Goal: Check status: Check status

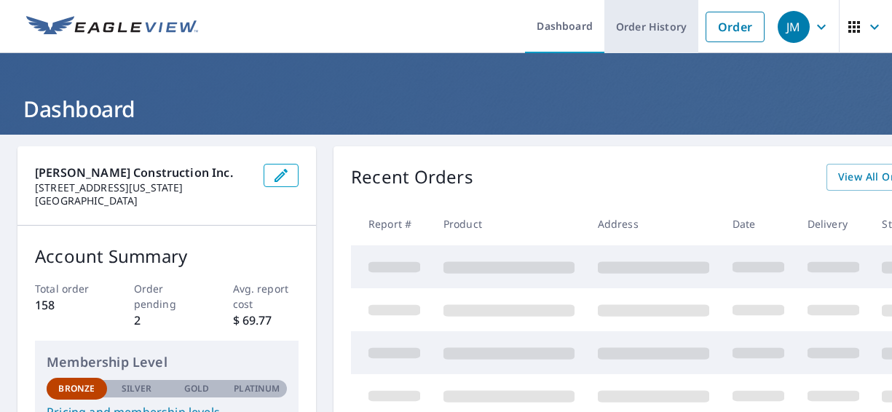
click at [635, 32] on link "Order History" at bounding box center [652, 26] width 94 height 53
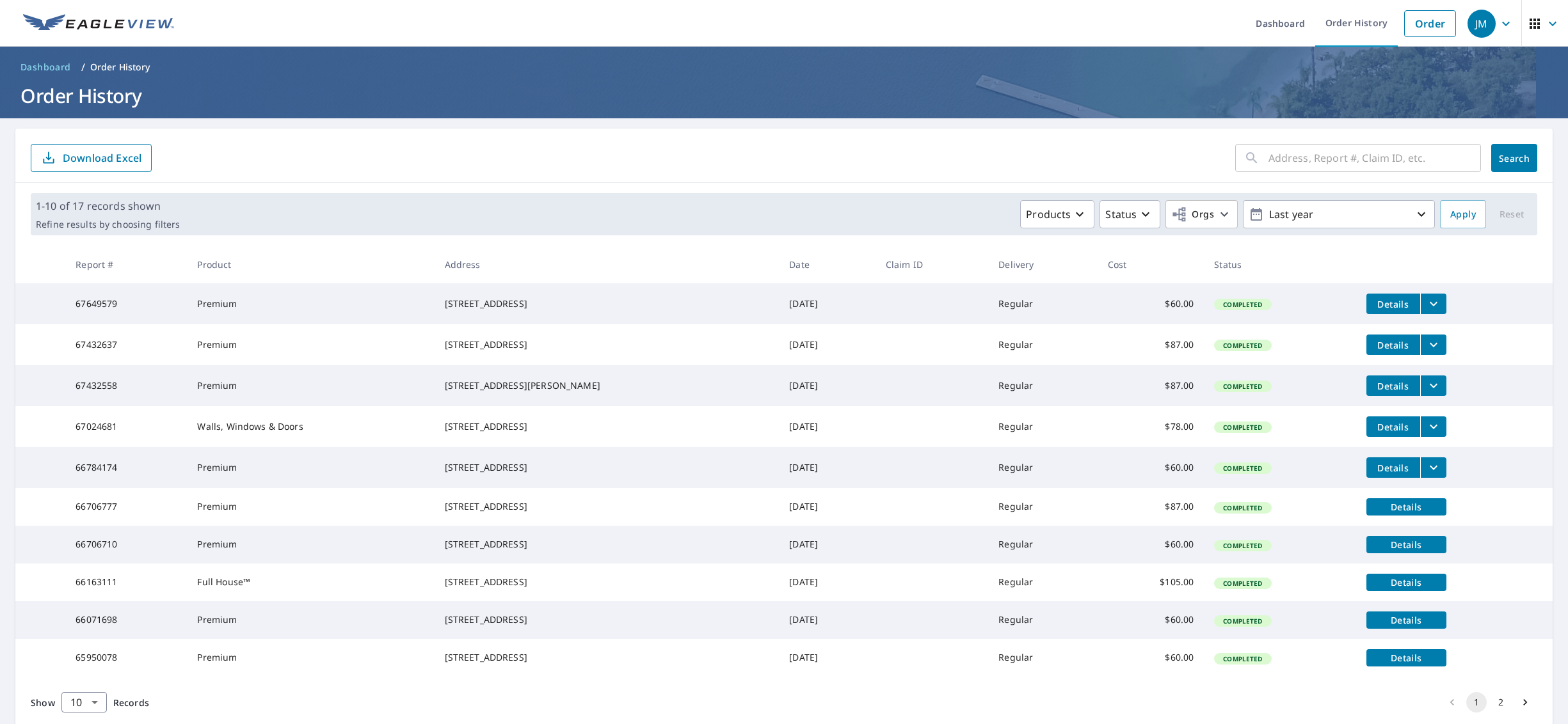
click at [459, 361] on td "[STREET_ADDRESS]" at bounding box center [607, 545] width 345 height 38
drag, startPoint x: 462, startPoint y: 575, endPoint x: 561, endPoint y: 595, distance: 101.0
click at [561, 361] on div "[STREET_ADDRESS]" at bounding box center [606, 545] width 324 height 13
drag, startPoint x: 552, startPoint y: 595, endPoint x: 449, endPoint y: 574, distance: 105.1
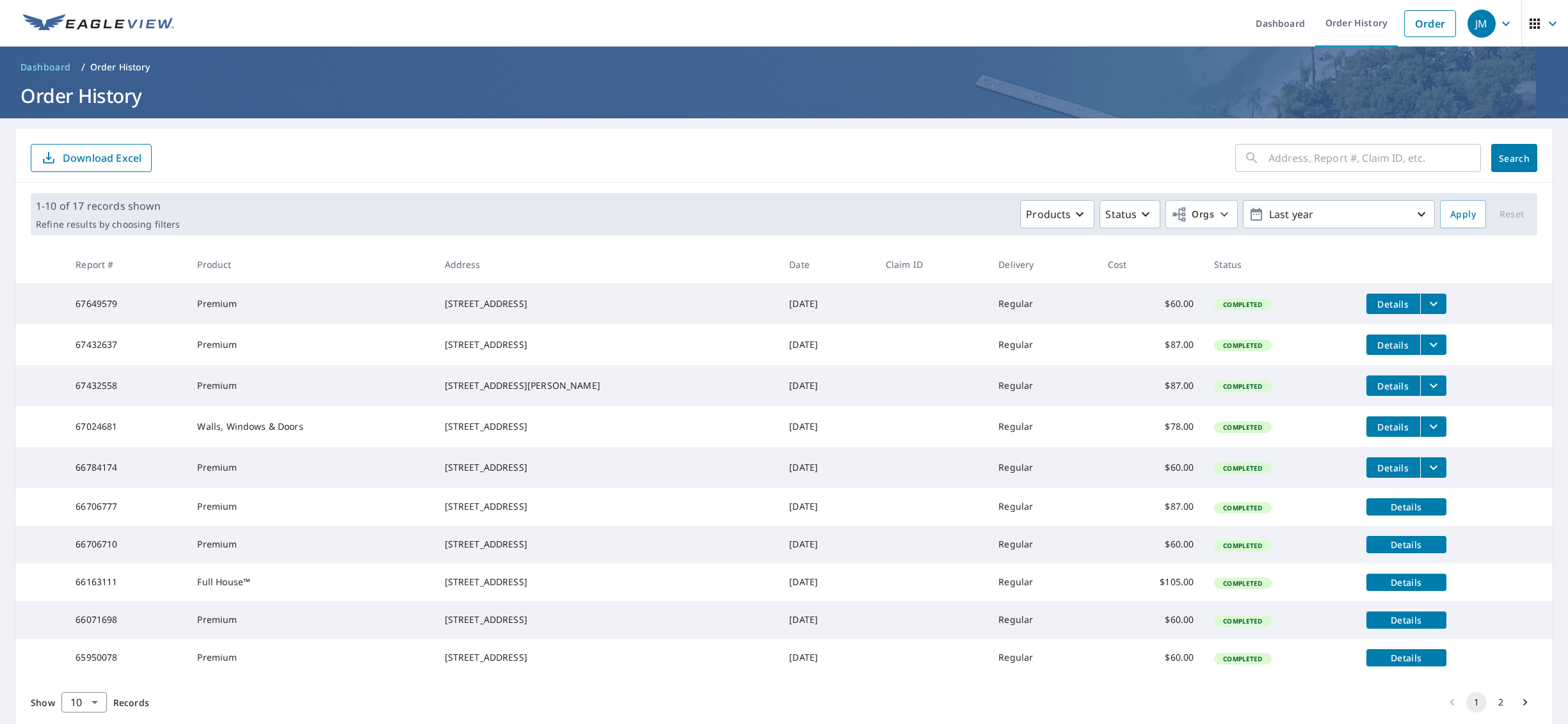
click at [449, 361] on td "[STREET_ADDRESS]" at bounding box center [607, 545] width 345 height 38
drag, startPoint x: 449, startPoint y: 574, endPoint x: 483, endPoint y: 577, distance: 34.1
copy div "[STREET_ADDRESS]"
drag, startPoint x: 544, startPoint y: 499, endPoint x: 457, endPoint y: 488, distance: 87.7
click at [457, 361] on td "[STREET_ADDRESS]" at bounding box center [607, 467] width 345 height 41
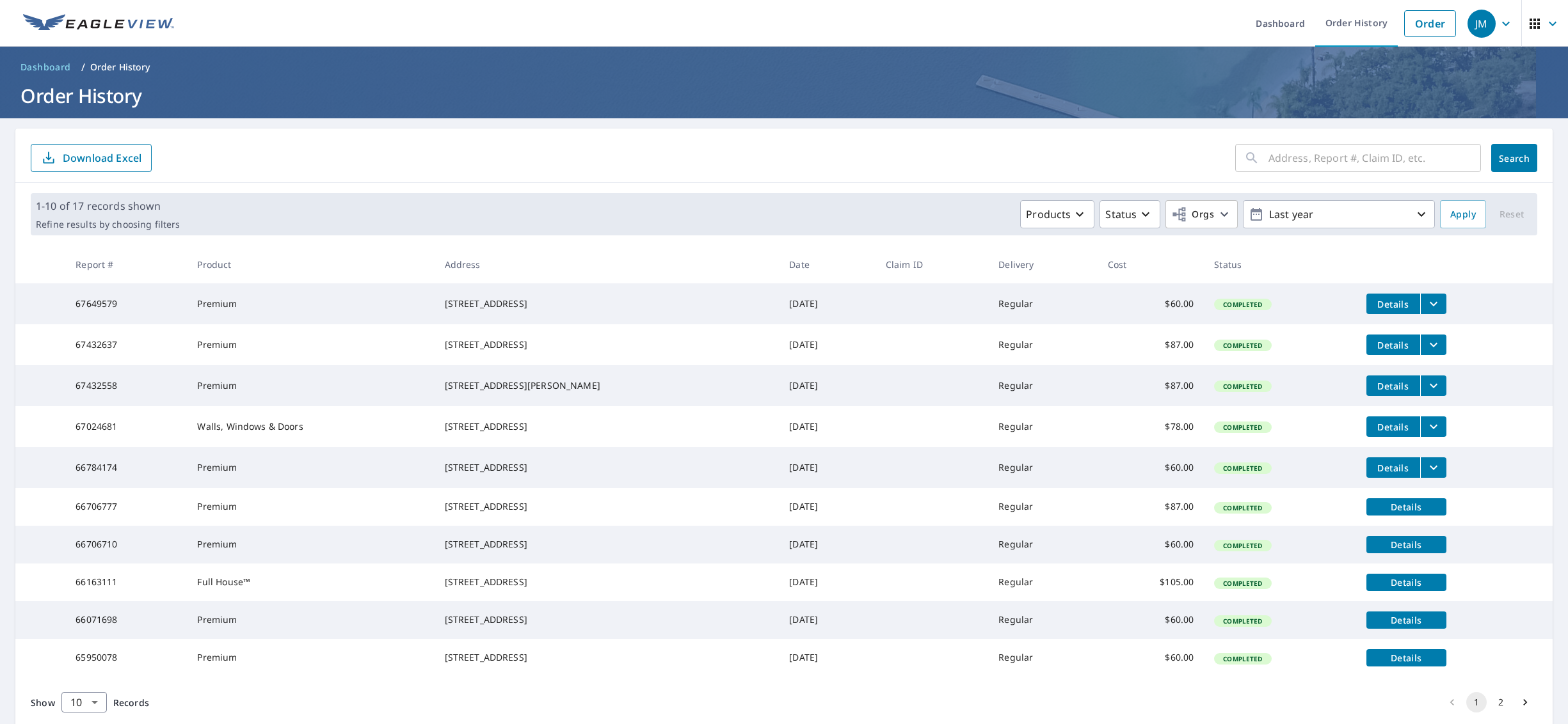
drag, startPoint x: 457, startPoint y: 488, endPoint x: 571, endPoint y: 486, distance: 114.0
click at [572, 361] on div "[STREET_ADDRESS]" at bounding box center [606, 467] width 324 height 13
click at [519, 361] on div "[STREET_ADDRESS]" at bounding box center [606, 467] width 324 height 13
drag, startPoint x: 522, startPoint y: 484, endPoint x: 456, endPoint y: 485, distance: 66.0
click at [456, 361] on td "[STREET_ADDRESS]" at bounding box center [607, 467] width 345 height 41
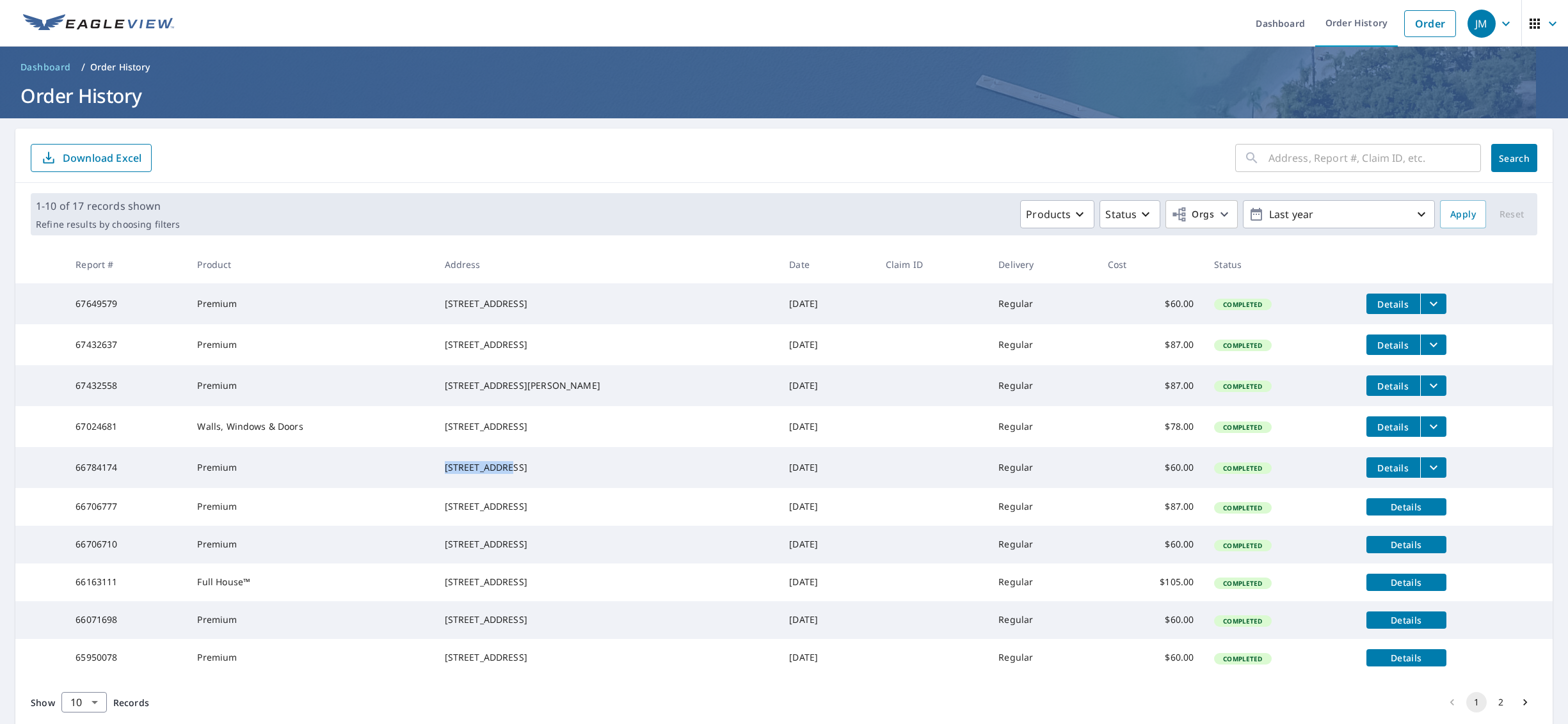
drag, startPoint x: 456, startPoint y: 485, endPoint x: 471, endPoint y: 484, distance: 15.0
copy div "[STREET_ADDRESS]"
drag, startPoint x: 512, startPoint y: 437, endPoint x: 454, endPoint y: 435, distance: 58.0
click at [454, 361] on td "[STREET_ADDRESS]" at bounding box center [607, 426] width 345 height 41
drag, startPoint x: 454, startPoint y: 435, endPoint x: 468, endPoint y: 433, distance: 14.1
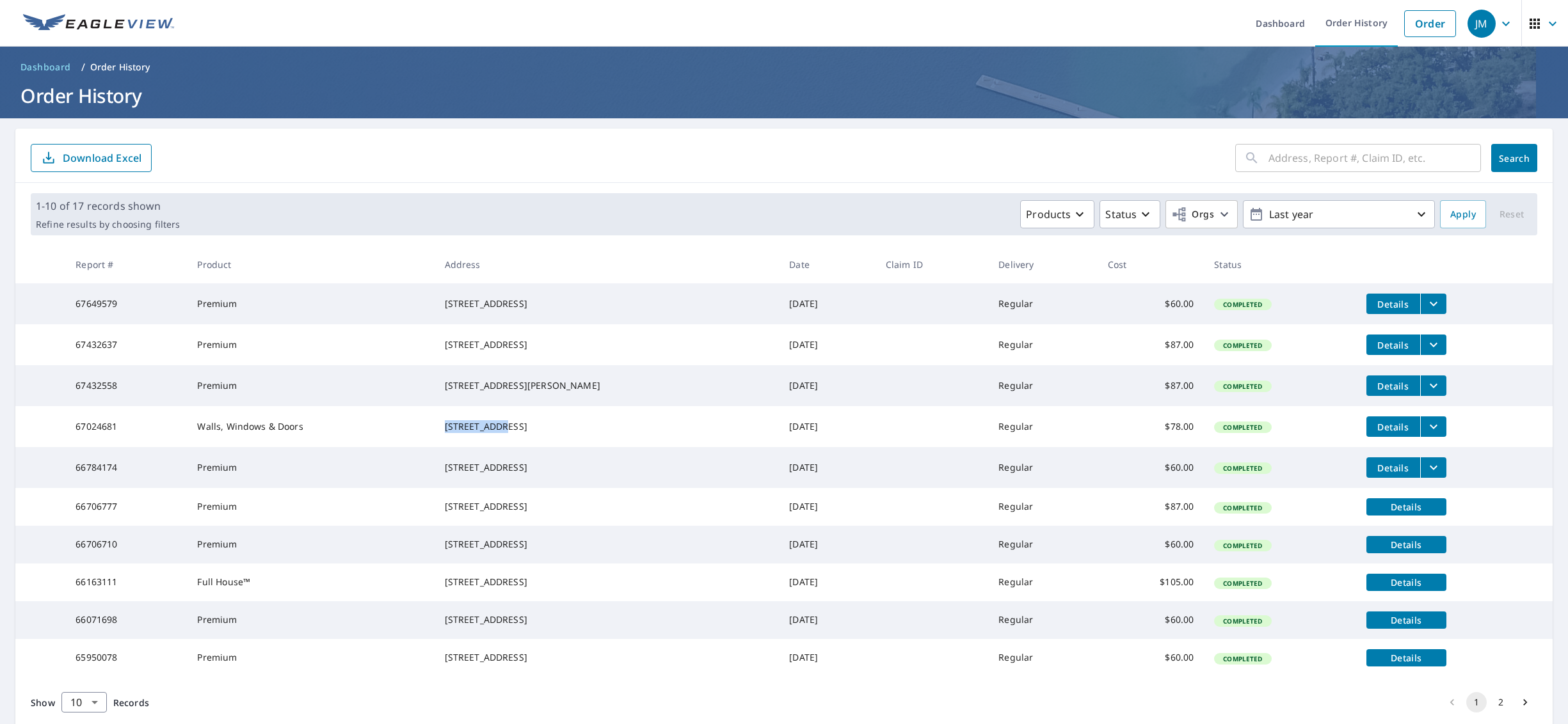
copy div "[STREET_ADDRESS]"
click at [783, 361] on button "filesDropdownBtn-67024681" at bounding box center [1434, 426] width 26 height 20
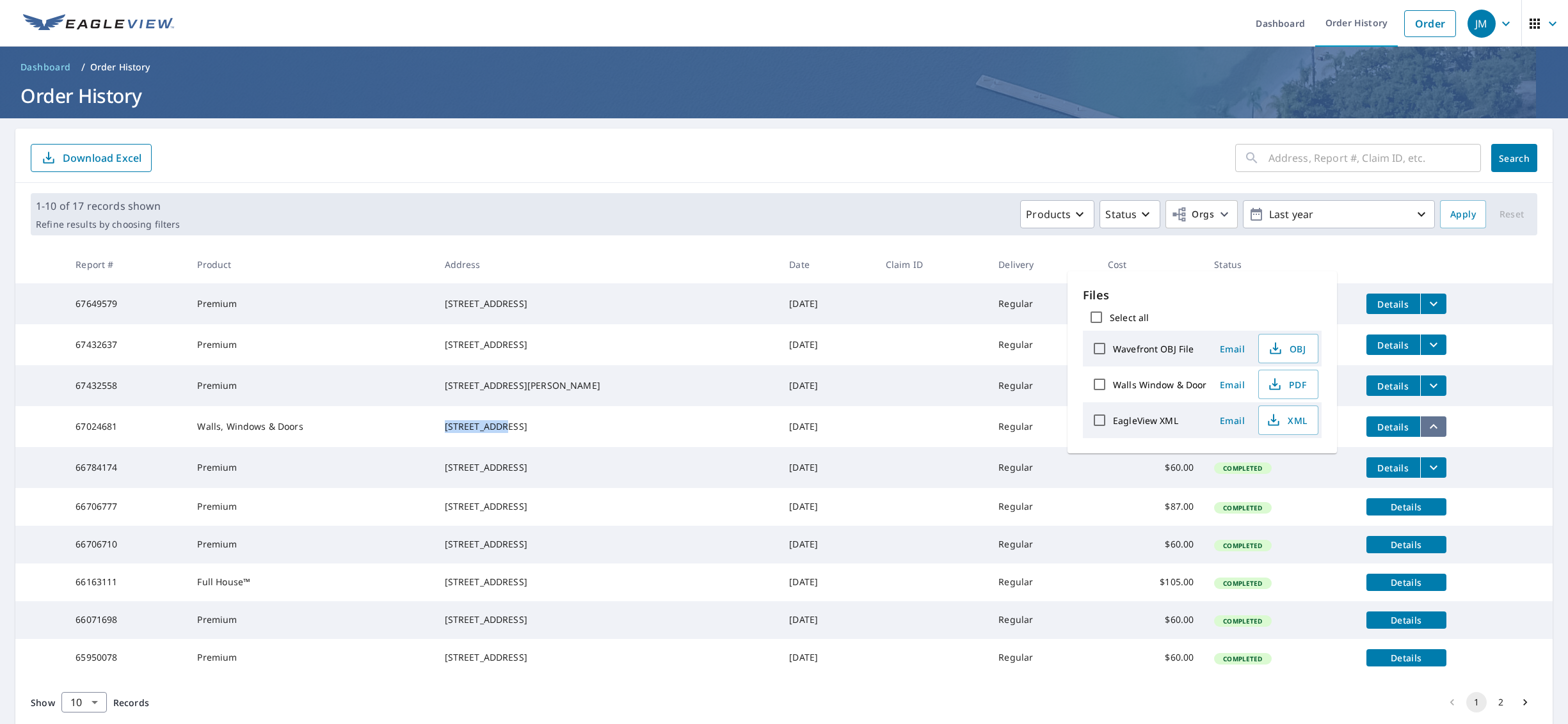
click at [783, 361] on icon "filesDropdownBtn-67024681" at bounding box center [1434, 426] width 15 height 15
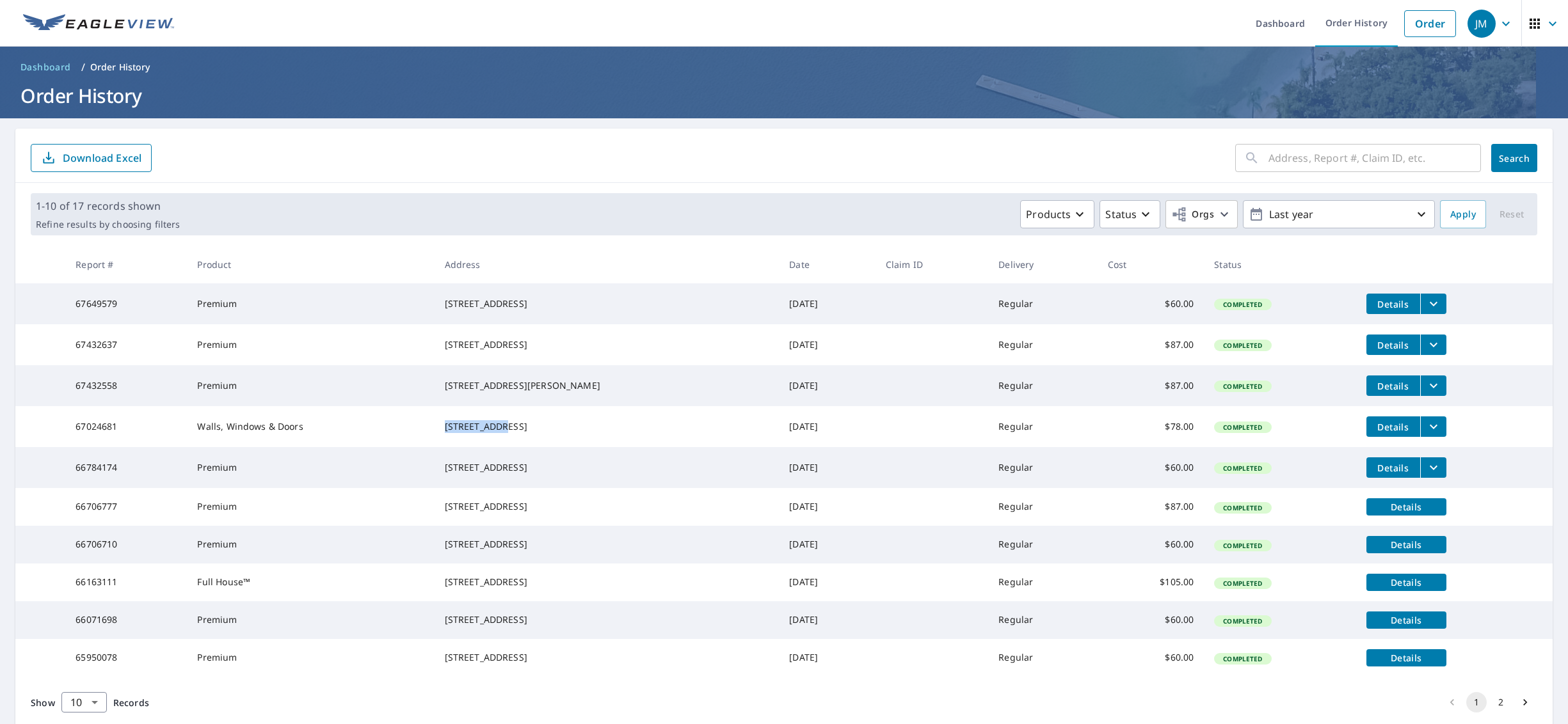
click at [783, 361] on button "Details" at bounding box center [1393, 426] width 54 height 20
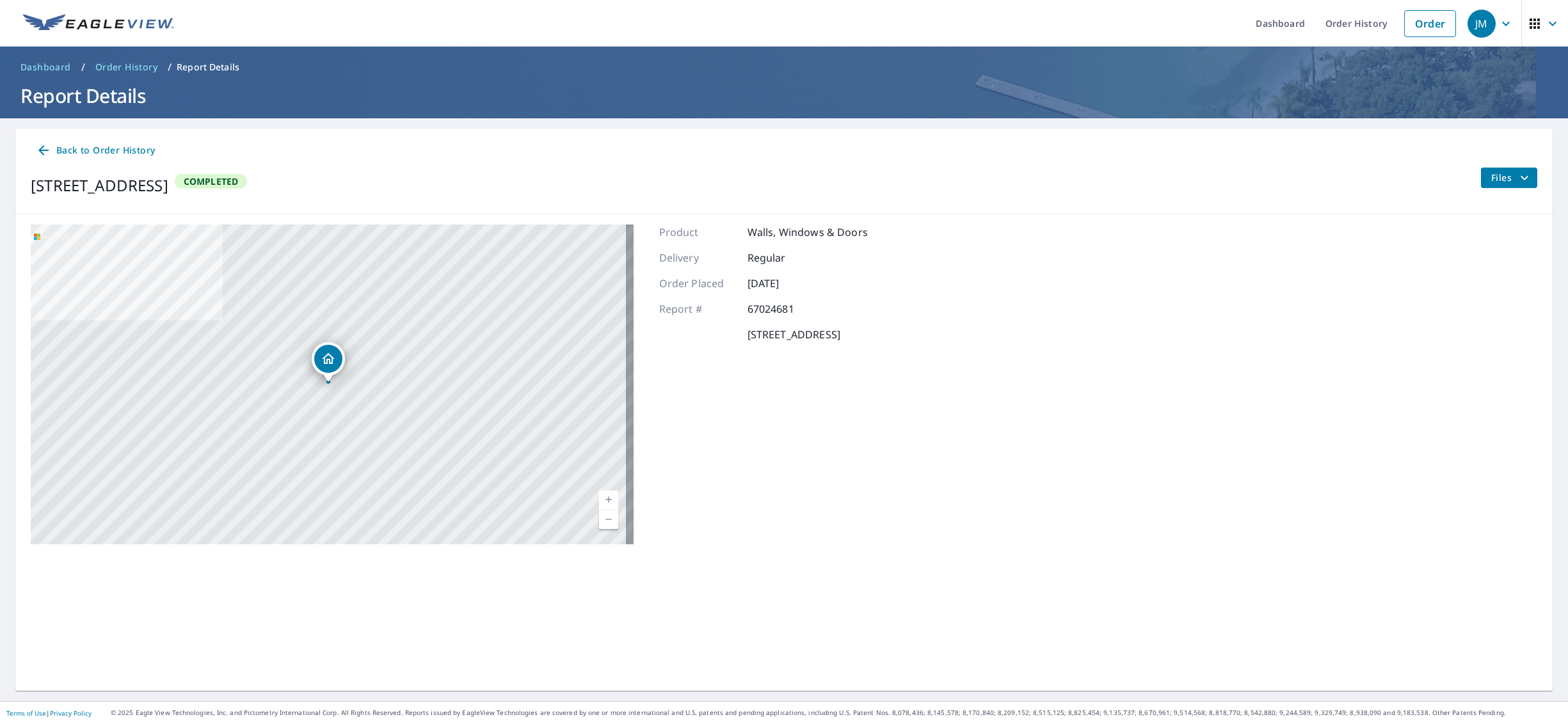
click at [37, 154] on icon at bounding box center [43, 149] width 15 height 15
